Goal: Task Accomplishment & Management: Manage account settings

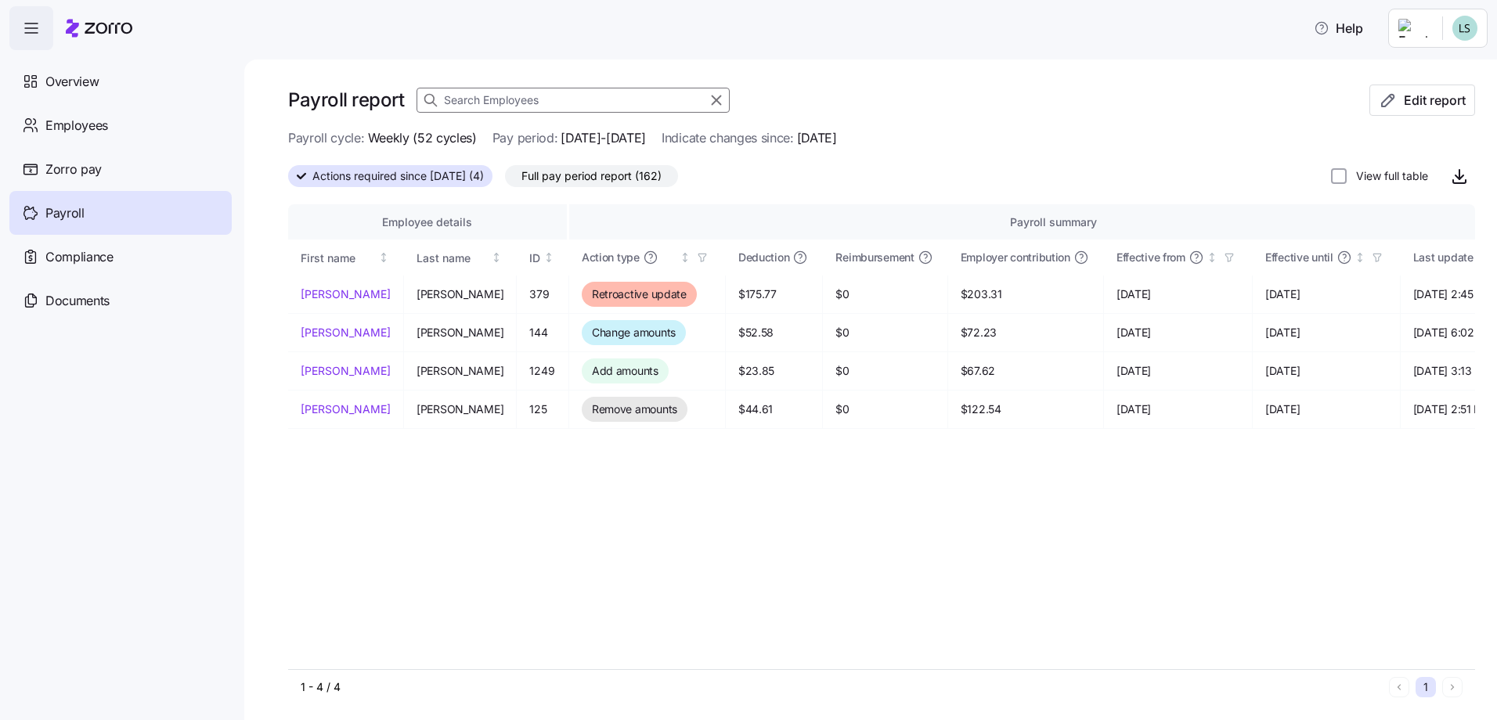
click at [1411, 31] on html "Help Overview Employees Zorro pay Payroll Compliance Documents Payroll report E…" at bounding box center [748, 355] width 1497 height 711
click at [1395, 158] on div "Log out" at bounding box center [1402, 158] width 61 height 17
